Goal: Information Seeking & Learning: Learn about a topic

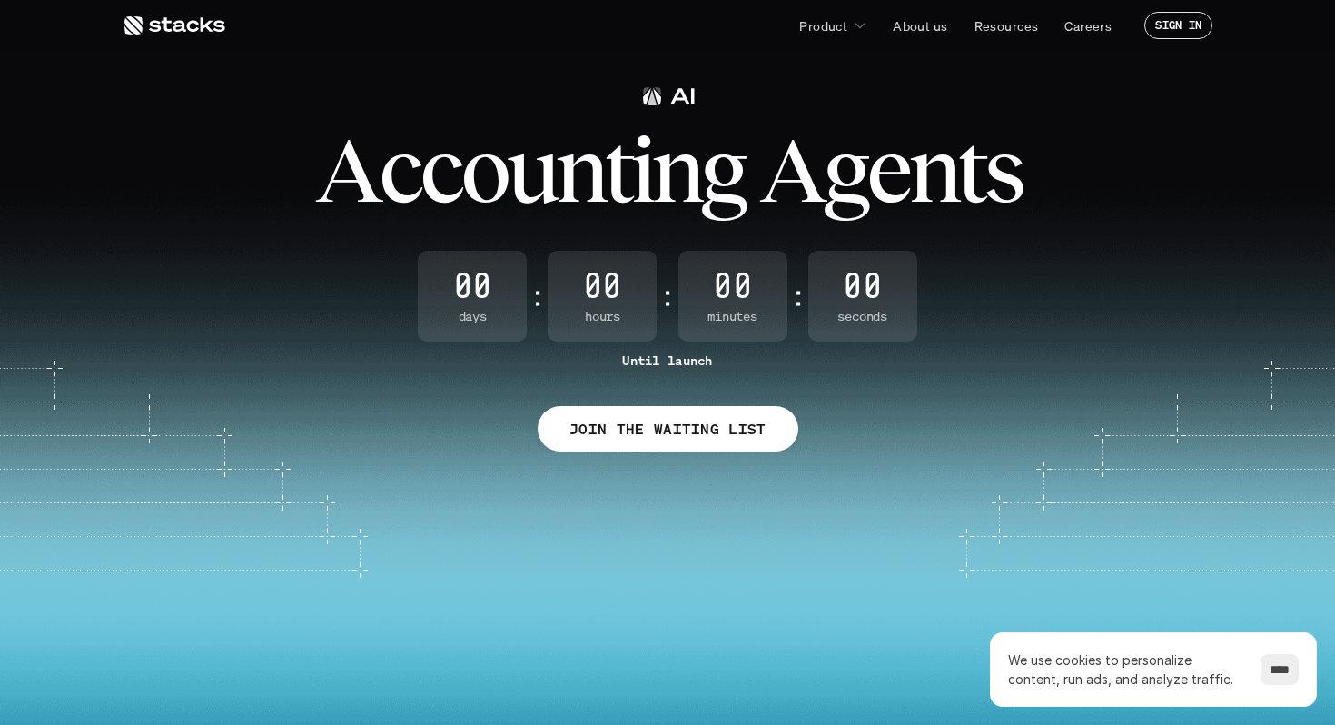
click at [198, 21] on icon at bounding box center [174, 26] width 103 height 22
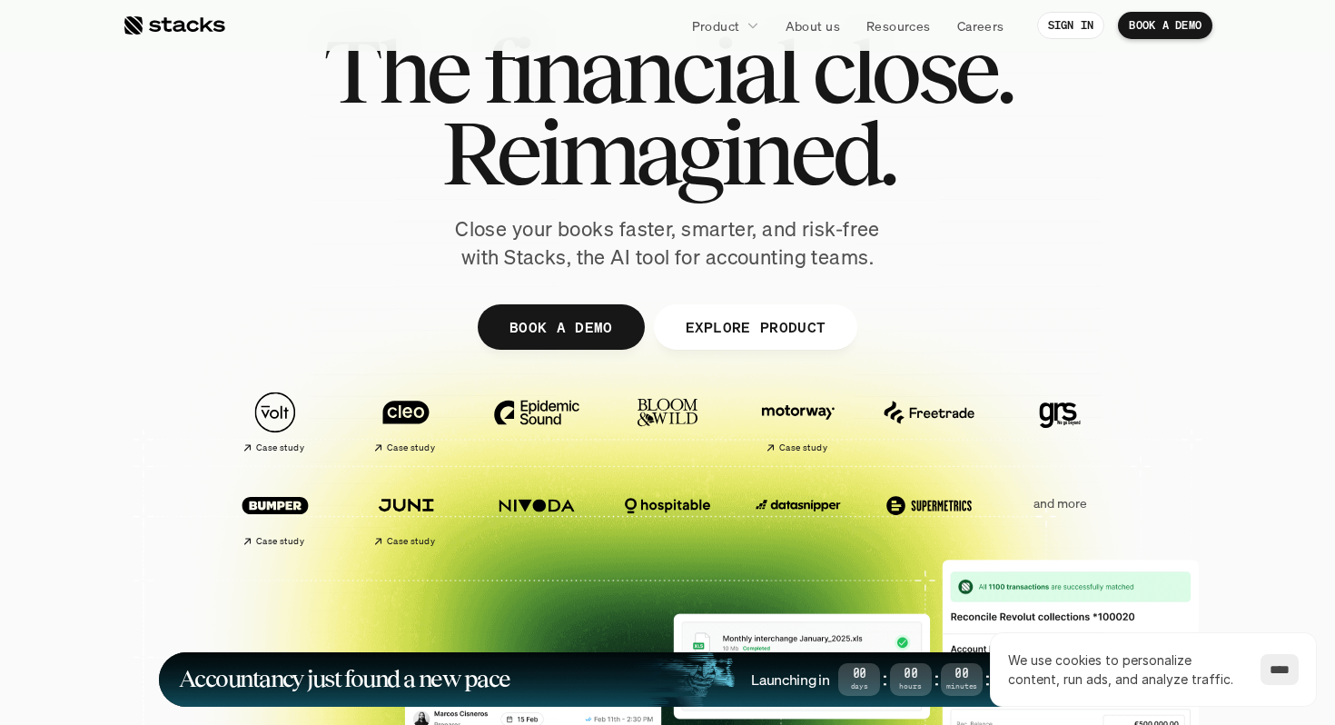
scroll to position [81, 0]
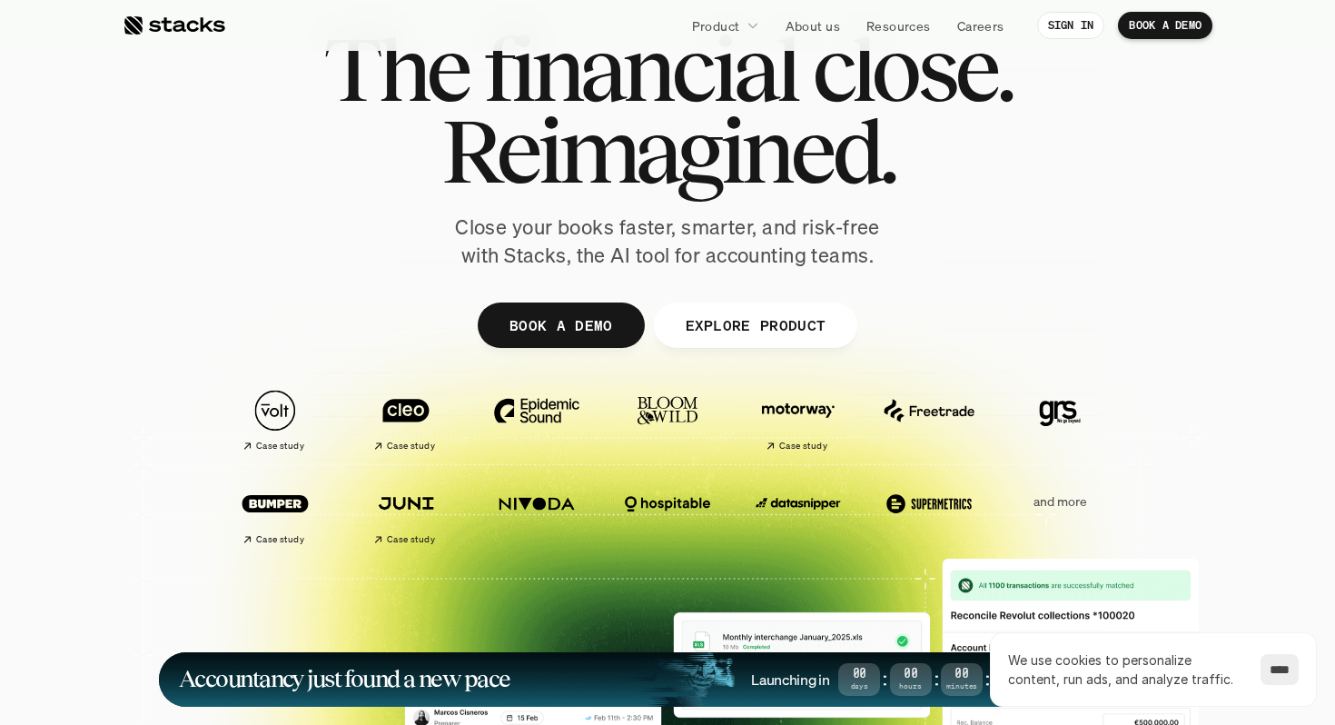
click at [490, 684] on h1 "Accountancy just found a new pace" at bounding box center [344, 678] width 331 height 21
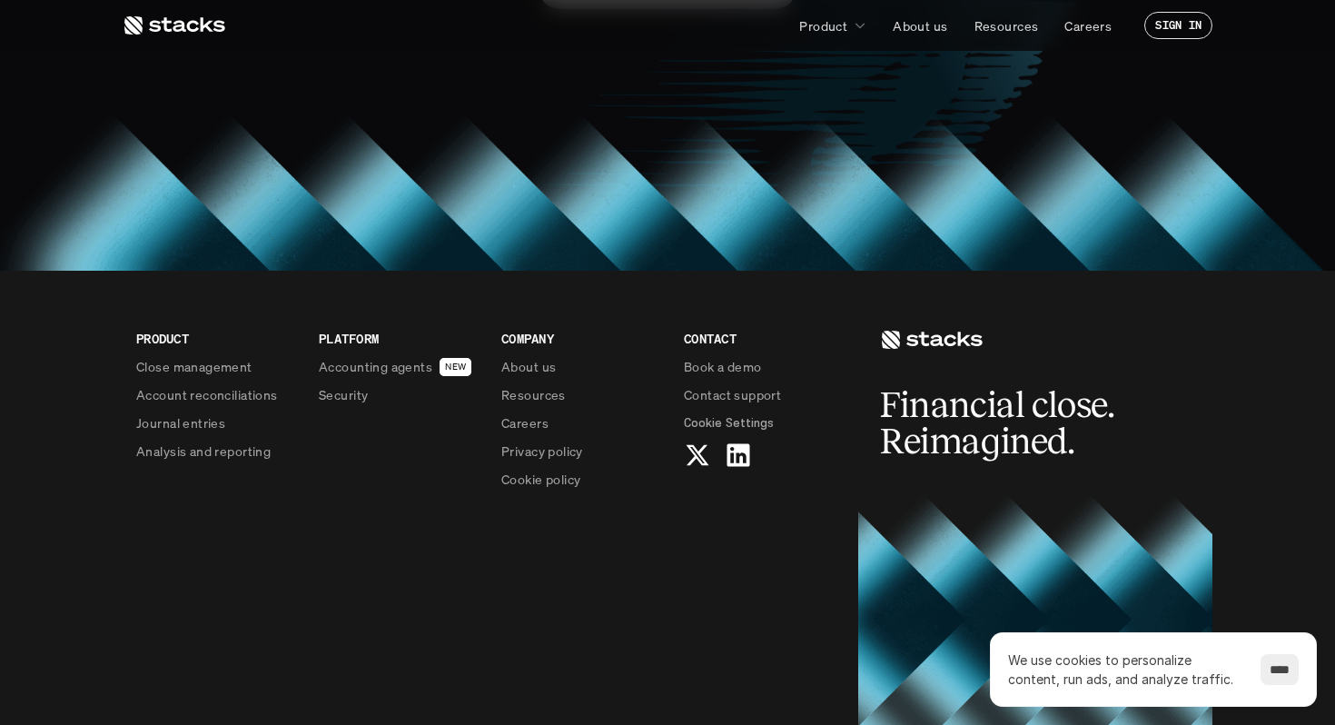
scroll to position [1467, 0]
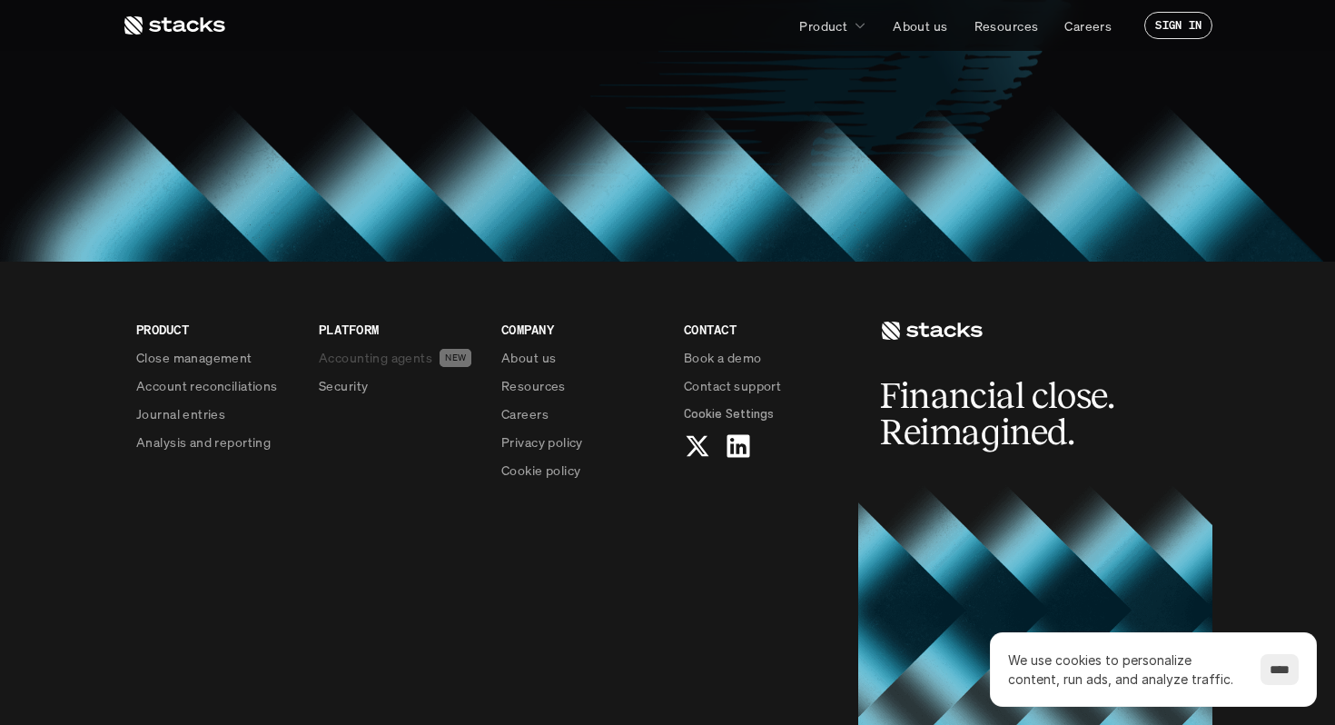
click at [408, 354] on p "Accounting agents" at bounding box center [376, 357] width 114 height 19
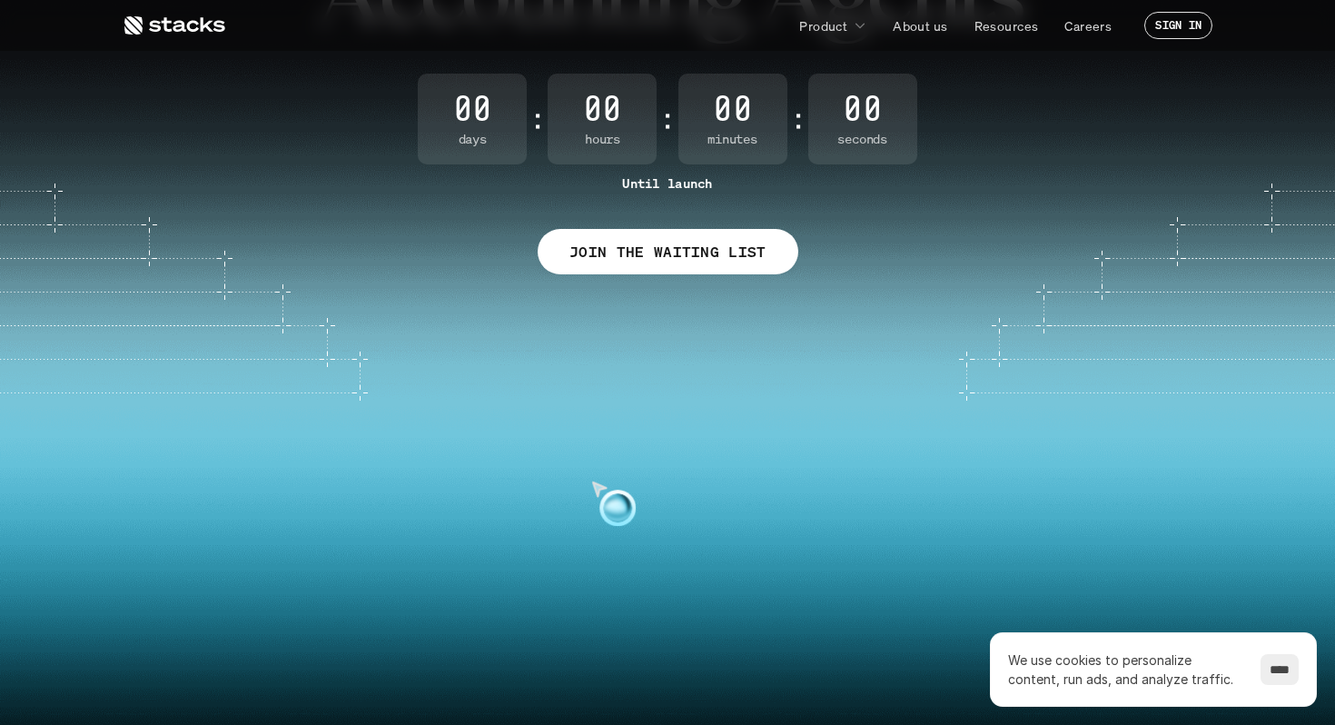
scroll to position [0, 0]
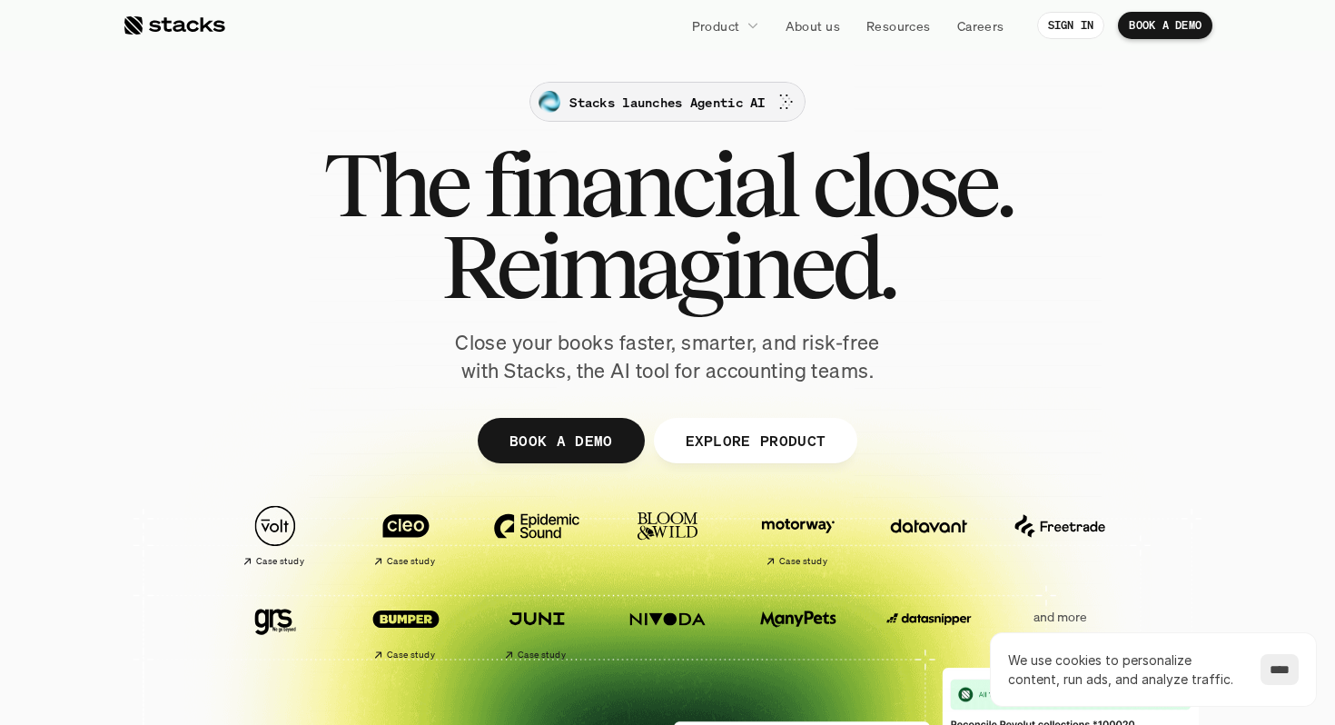
click at [696, 104] on p "Stacks launches Agentic AI" at bounding box center [666, 102] width 195 height 19
